Goal: Navigation & Orientation: Find specific page/section

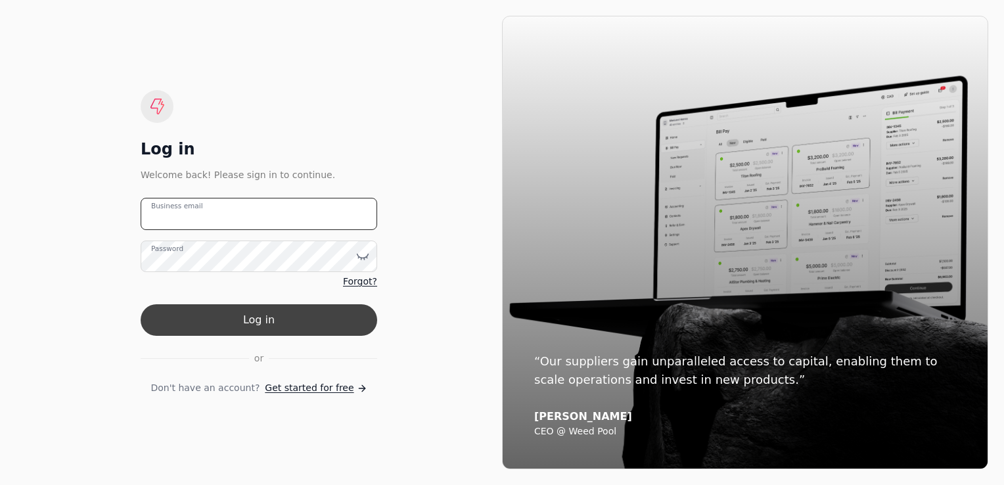
type email "[PERSON_NAME][EMAIL_ADDRESS][DOMAIN_NAME]"
click at [260, 321] on button "Log in" at bounding box center [259, 320] width 237 height 32
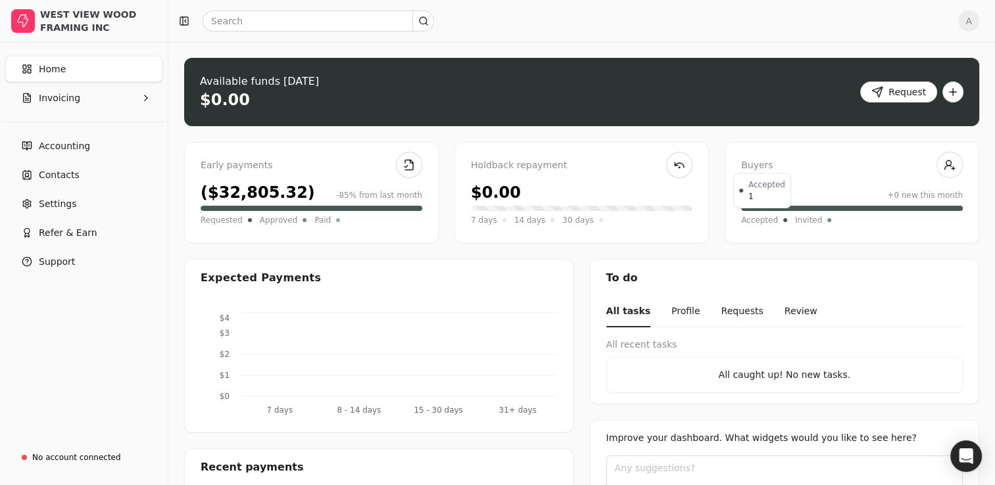
click at [744, 222] on span "Accepted" at bounding box center [759, 220] width 37 height 13
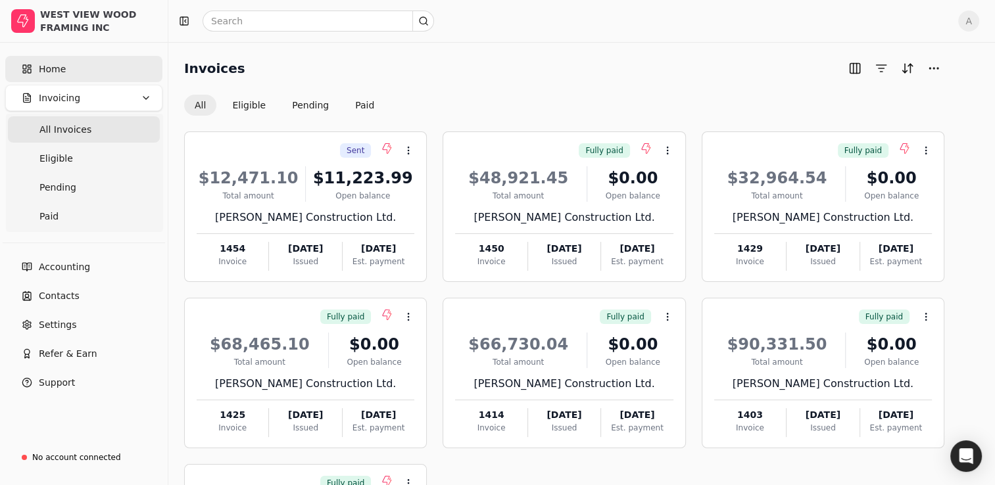
click at [59, 70] on span "Home" at bounding box center [52, 69] width 27 height 14
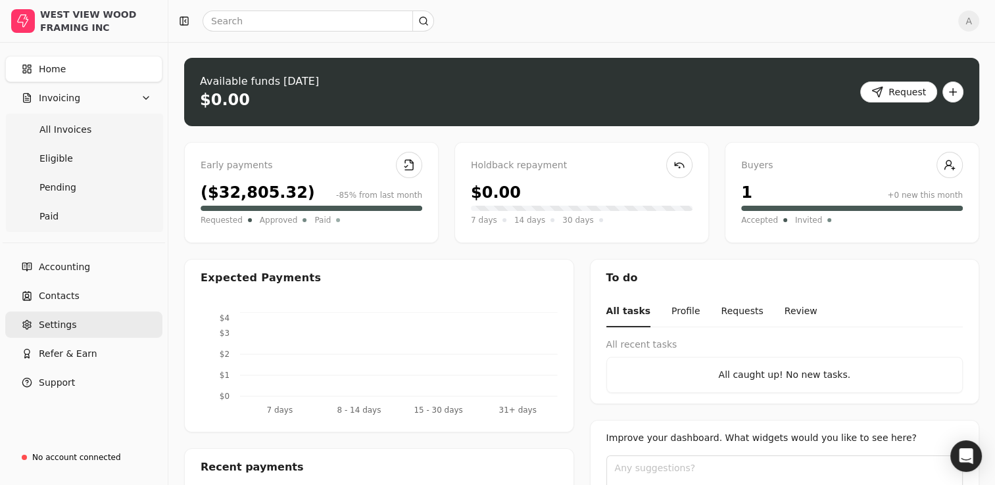
click at [51, 321] on span "Settings" at bounding box center [57, 325] width 37 height 14
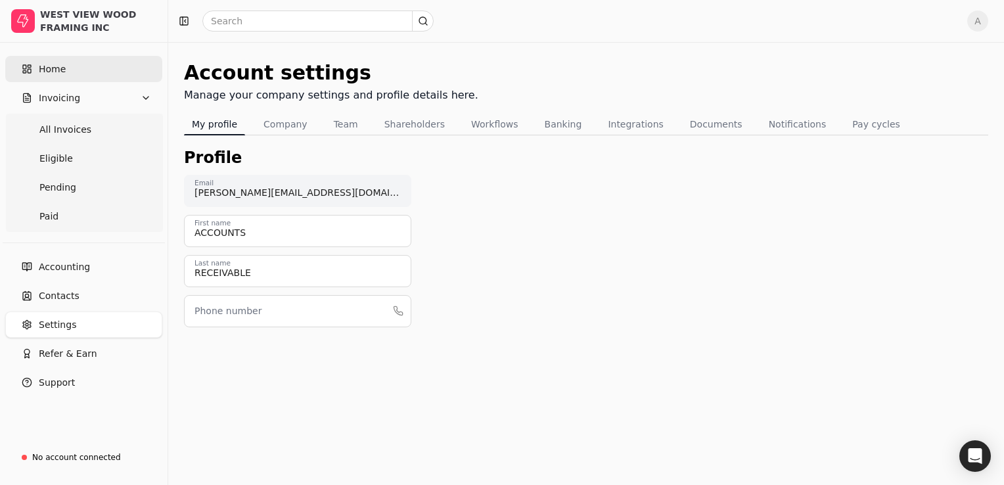
click at [45, 70] on span "Home" at bounding box center [52, 69] width 27 height 14
